Goal: Task Accomplishment & Management: Manage account settings

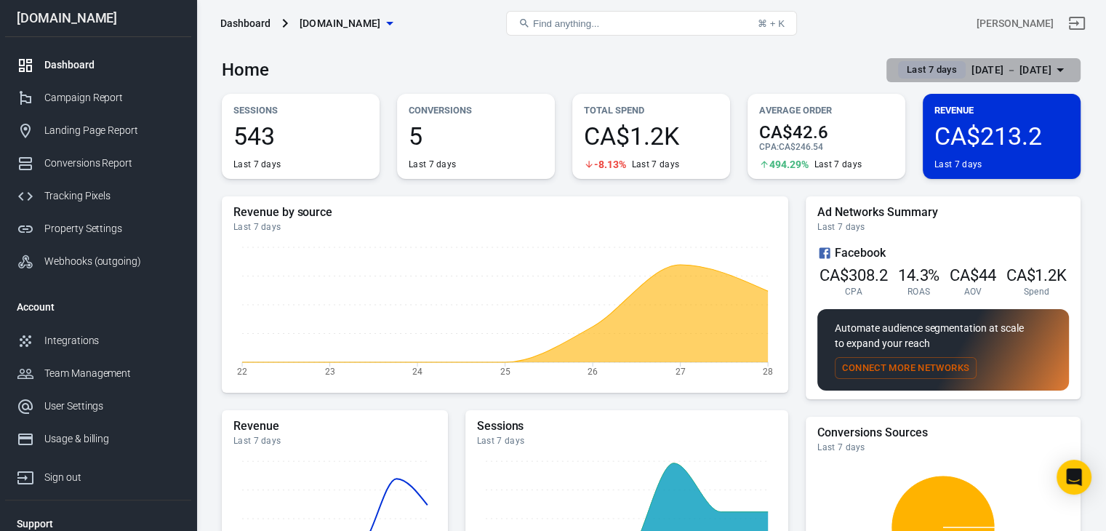
click at [971, 70] on div "[DATE] － [DATE]" at bounding box center [1011, 70] width 80 height 18
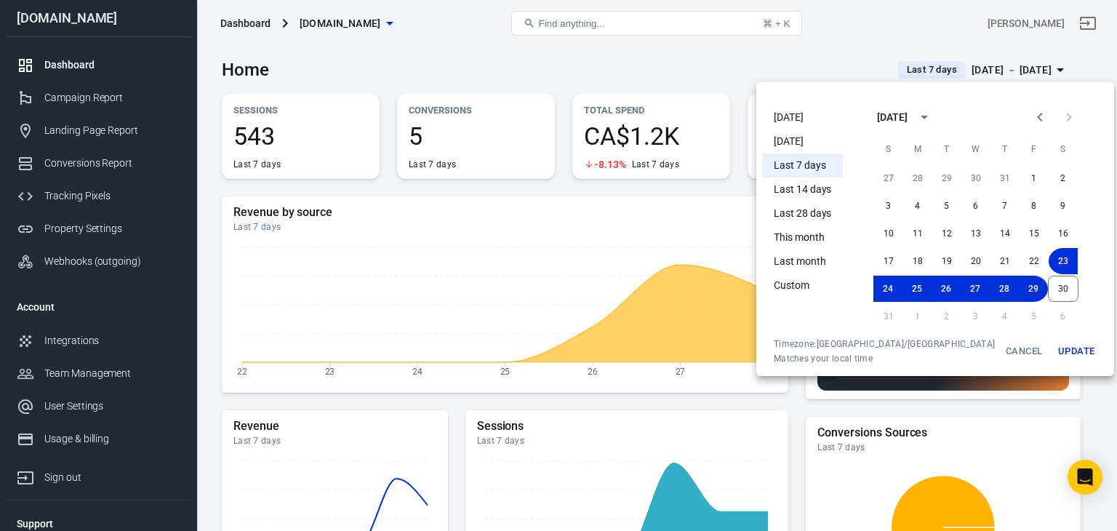
click at [800, 116] on li "[DATE]" at bounding box center [802, 117] width 81 height 24
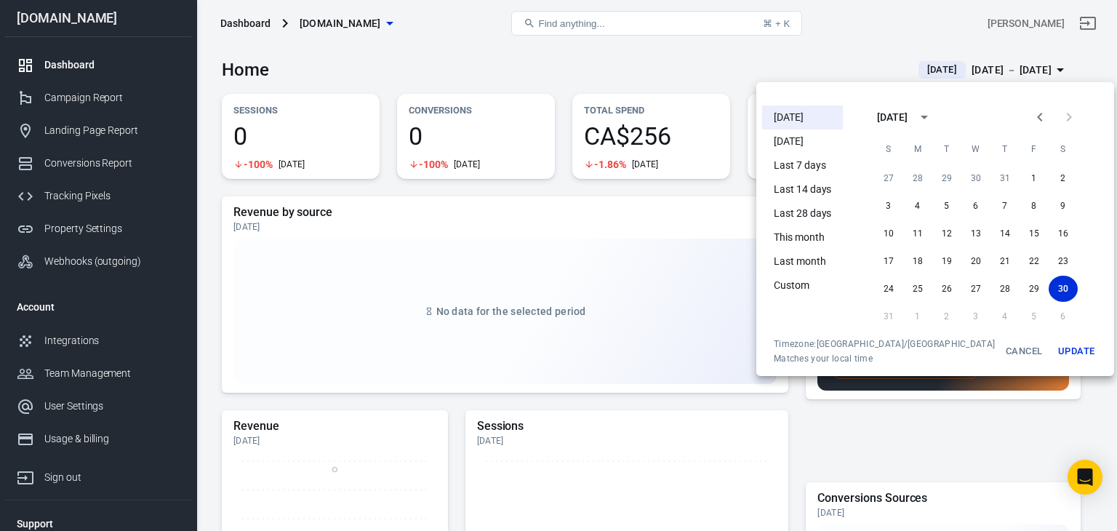
click at [696, 62] on div at bounding box center [558, 265] width 1117 height 531
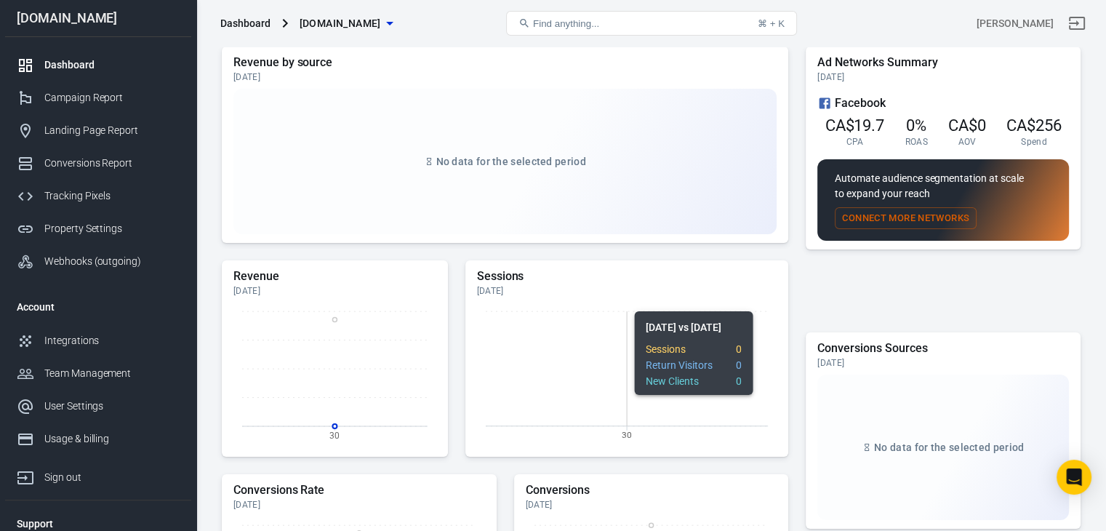
scroll to position [73, 0]
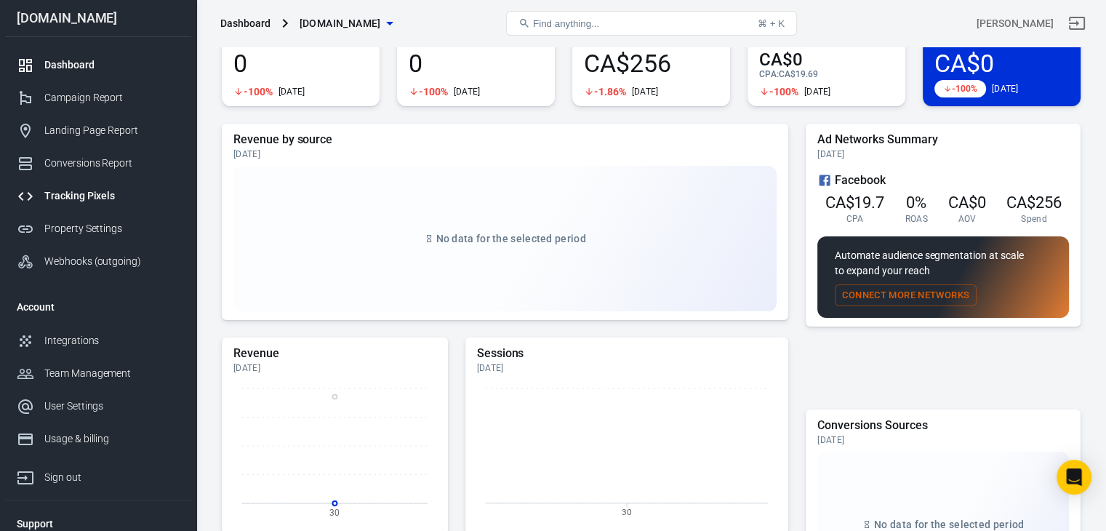
click at [76, 196] on div "Tracking Pixels" at bounding box center [111, 195] width 135 height 15
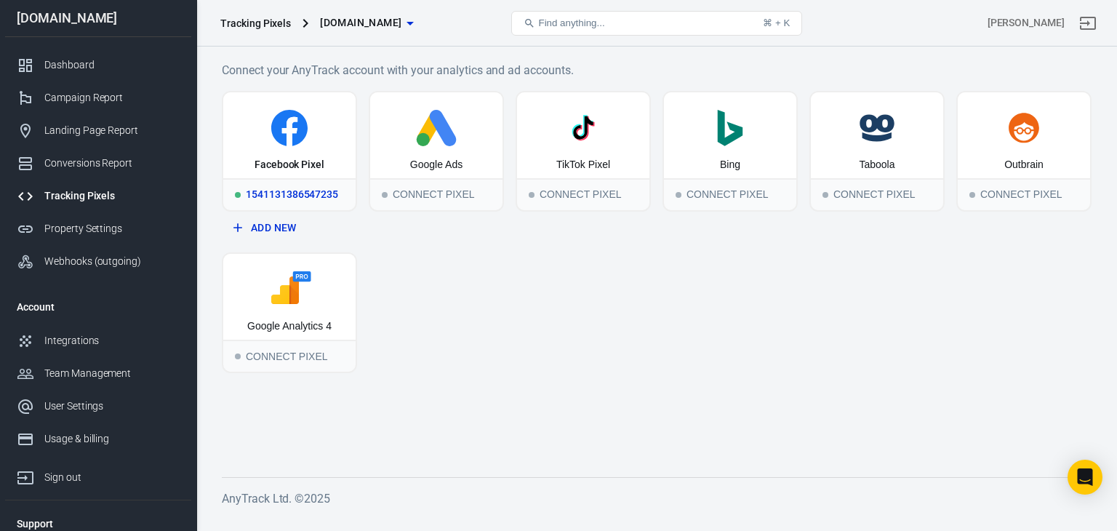
click at [281, 192] on div "1541131386547235" at bounding box center [289, 194] width 132 height 32
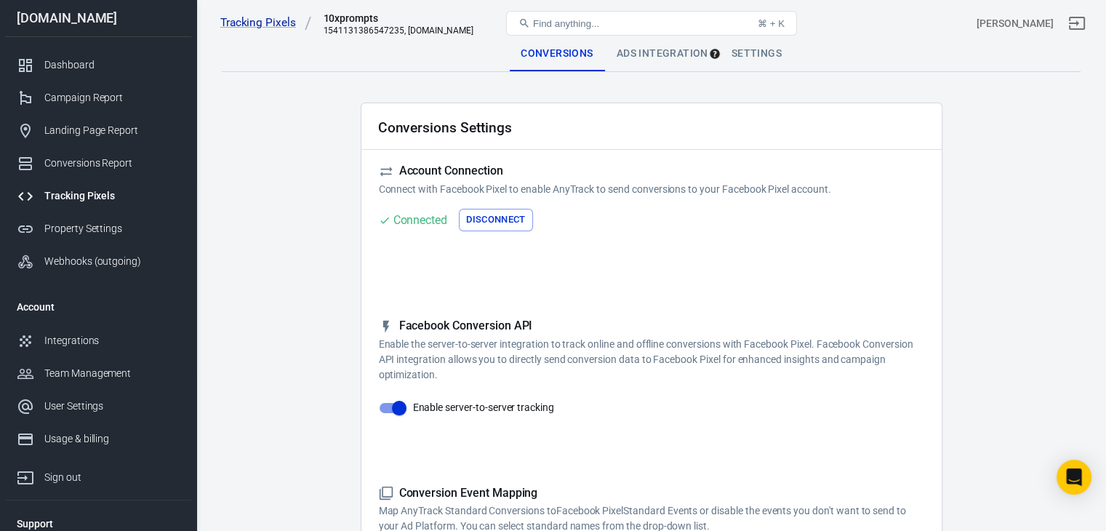
click at [651, 52] on div "Ads Integration" at bounding box center [662, 53] width 115 height 35
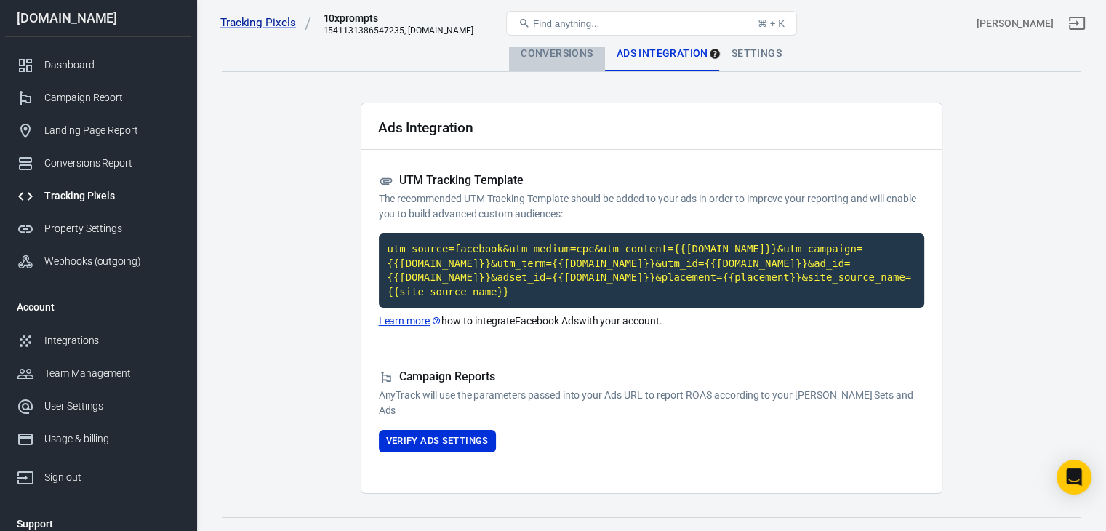
click at [554, 49] on div "Conversions" at bounding box center [556, 53] width 95 height 35
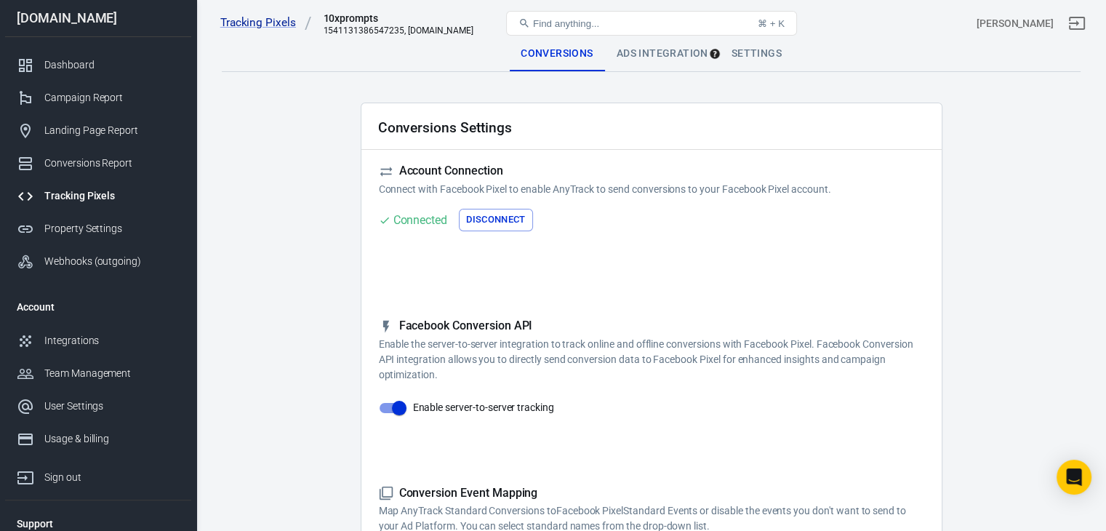
click at [499, 214] on button "Disconnect" at bounding box center [496, 220] width 74 height 23
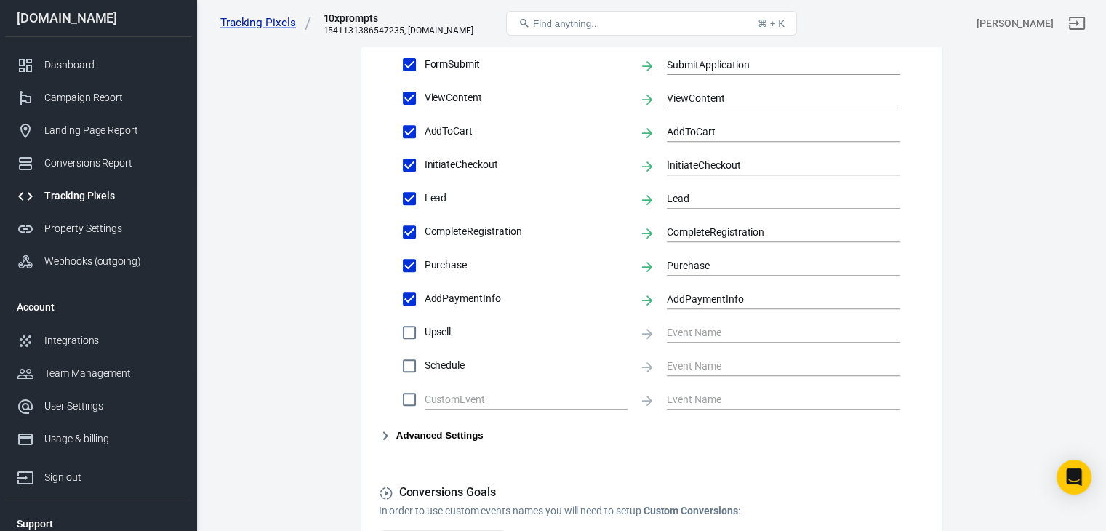
scroll to position [750, 0]
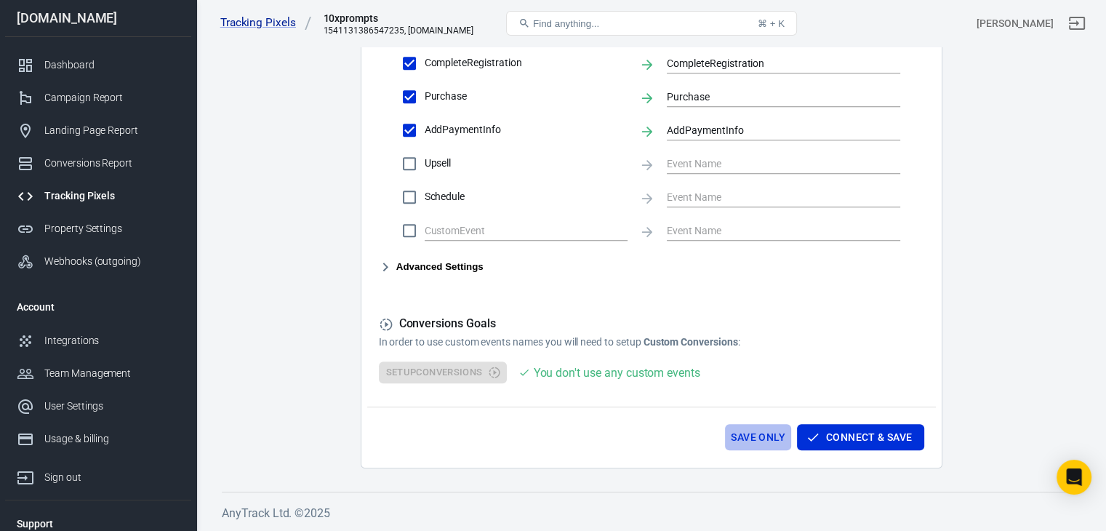
click at [763, 434] on button "Save Only" at bounding box center [758, 437] width 66 height 27
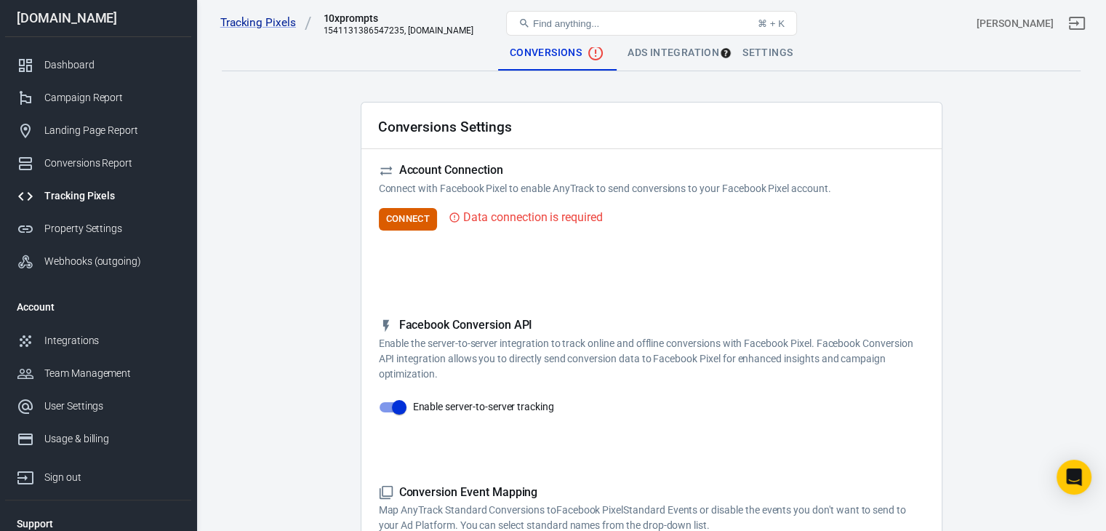
scroll to position [0, 0]
click at [103, 255] on div "Webhooks (outgoing)" at bounding box center [111, 261] width 135 height 15
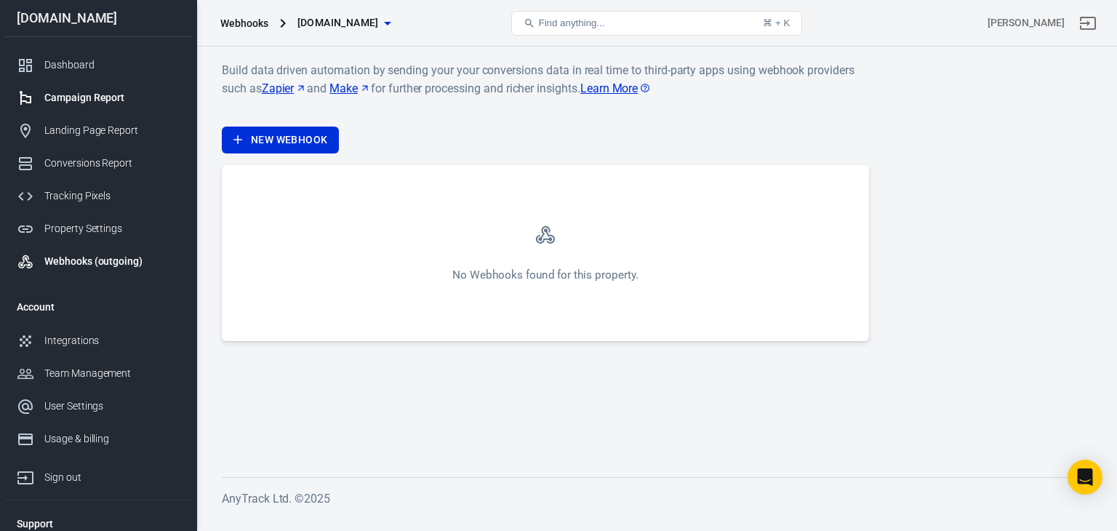
click at [83, 98] on div "Campaign Report" at bounding box center [111, 97] width 135 height 15
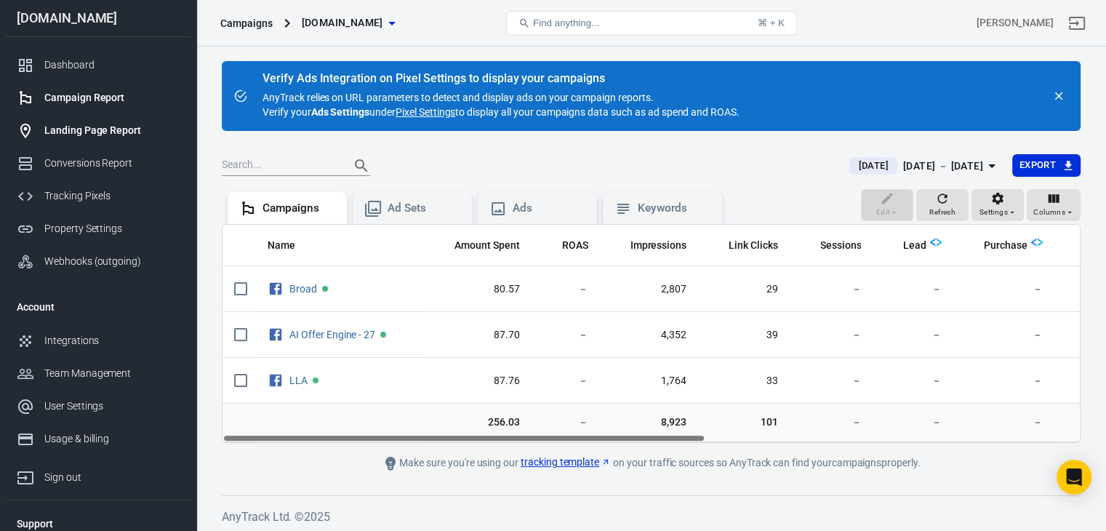
click at [95, 136] on div "Landing Page Report" at bounding box center [111, 130] width 135 height 15
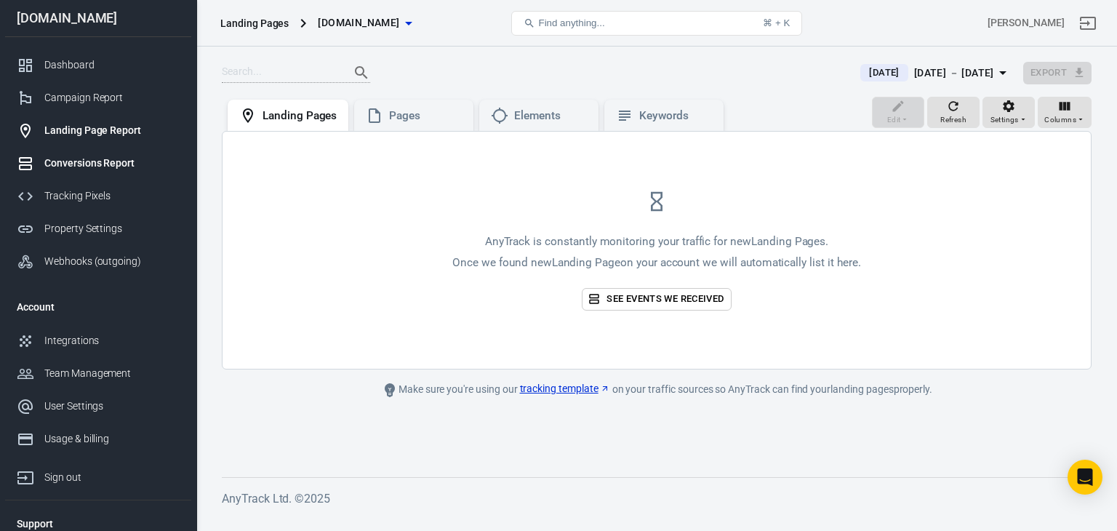
click at [101, 161] on div "Conversions Report" at bounding box center [111, 163] width 135 height 15
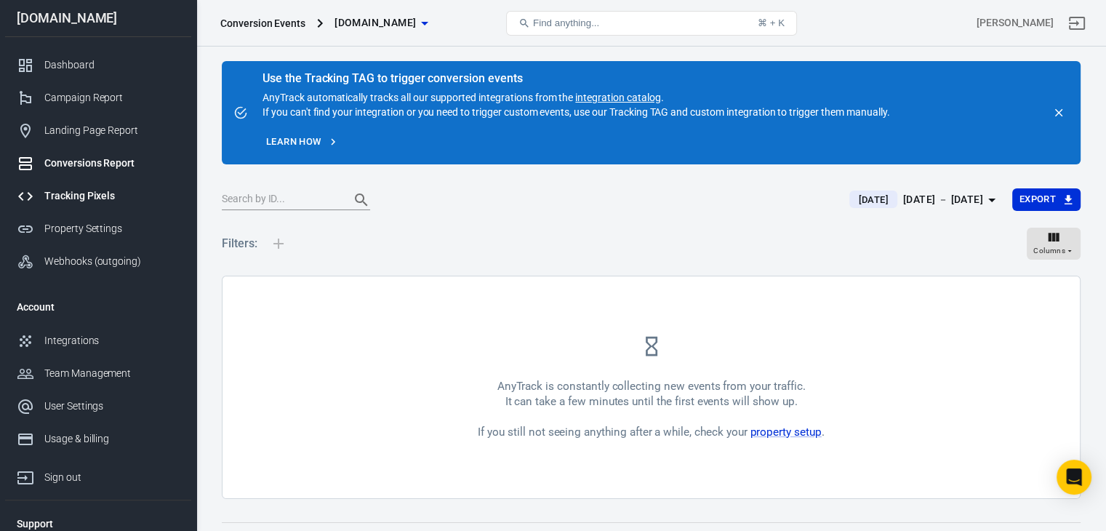
click at [105, 190] on div "Tracking Pixels" at bounding box center [111, 195] width 135 height 15
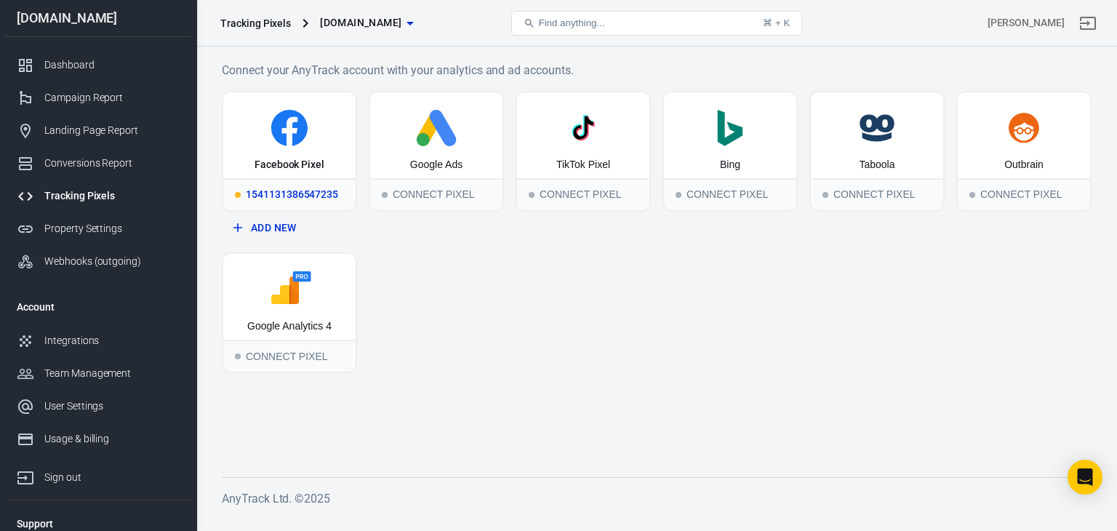
click at [274, 190] on div "1541131386547235" at bounding box center [289, 194] width 132 height 32
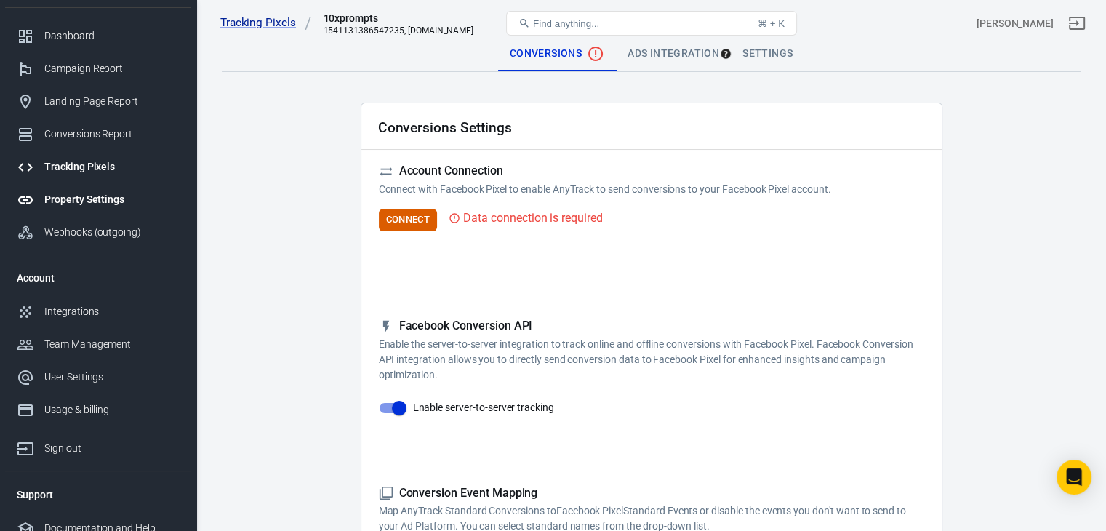
scroll to position [43, 0]
